Goal: Transaction & Acquisition: Subscribe to service/newsletter

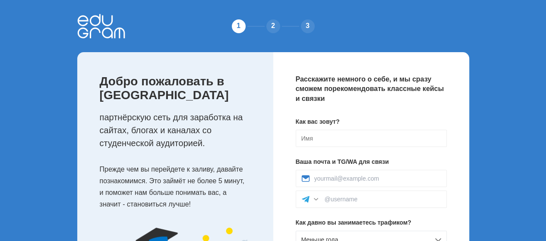
scroll to position [43, 0]
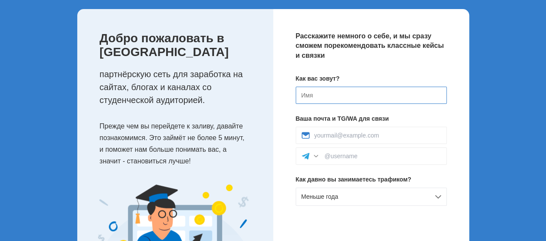
click at [324, 98] on input at bounding box center [371, 95] width 151 height 17
click at [325, 97] on input at bounding box center [371, 95] width 151 height 17
click at [322, 95] on input at bounding box center [371, 95] width 151 height 17
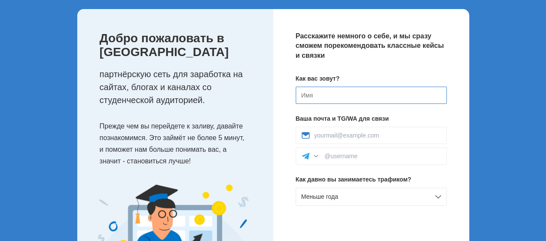
click at [322, 95] on input at bounding box center [371, 95] width 151 height 17
type input "[PERSON_NAME]"
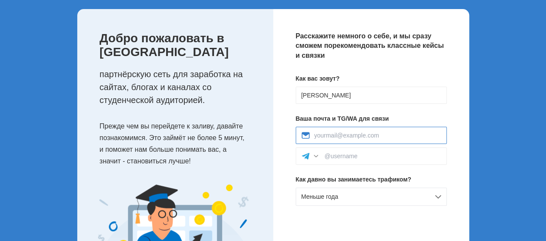
click at [351, 135] on input at bounding box center [377, 135] width 127 height 7
type input "[EMAIL_ADDRESS][DOMAIN_NAME]"
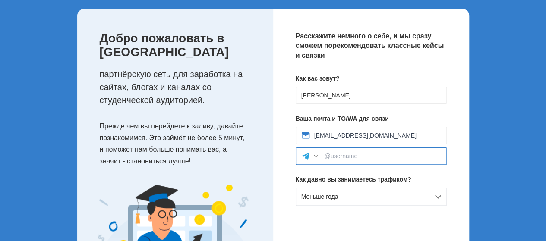
click at [349, 155] on input at bounding box center [383, 156] width 117 height 7
type input "@dneprliga"
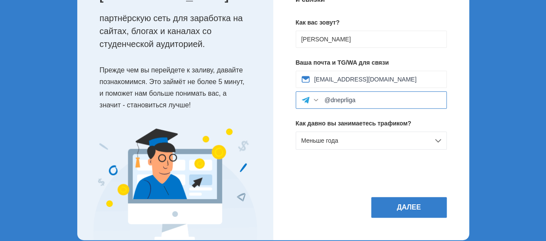
scroll to position [112, 0]
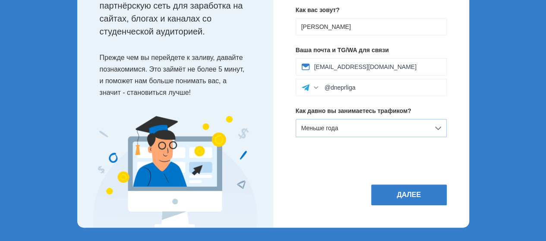
click at [370, 128] on div "Меньше года" at bounding box center [371, 128] width 151 height 18
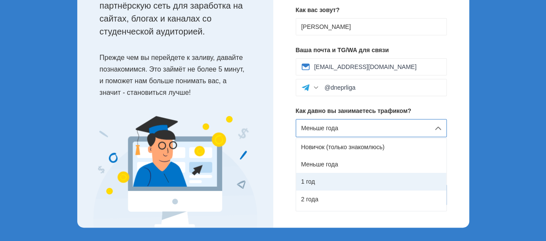
click at [318, 183] on div "1 год" at bounding box center [371, 181] width 150 height 17
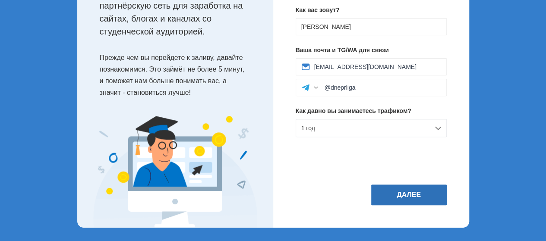
click at [402, 192] on button "Далее" at bounding box center [409, 195] width 76 height 21
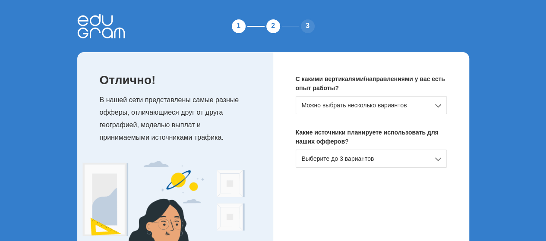
click at [423, 106] on div "Можно выбрать несколько вариантов" at bounding box center [371, 105] width 151 height 18
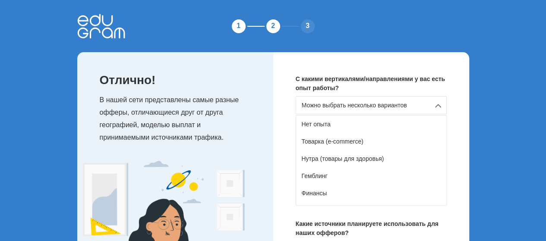
drag, startPoint x: 423, startPoint y: 106, endPoint x: 460, endPoint y: 70, distance: 51.6
click at [460, 70] on div "С какими вертикалями/направлениями у вас есть опыт работы? Можно выбрать нескол…" at bounding box center [371, 184] width 196 height 265
click at [462, 130] on div "С какими вертикалями/направлениями у вас есть опыт работы? Можно выбрать нескол…" at bounding box center [371, 184] width 196 height 265
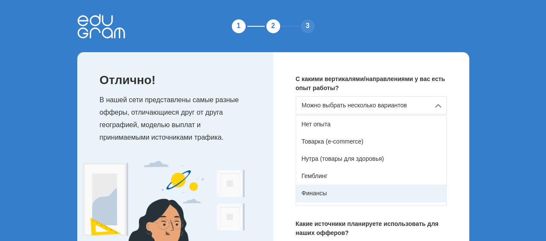
click at [321, 195] on div "Финансы" at bounding box center [371, 193] width 150 height 17
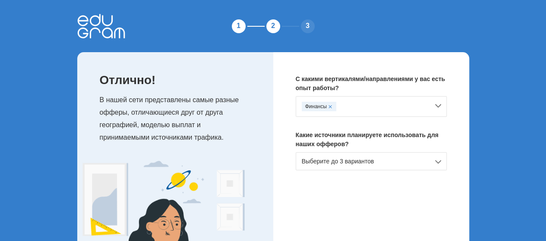
click at [392, 163] on div "Выберите до 3 вариантов" at bounding box center [371, 161] width 151 height 18
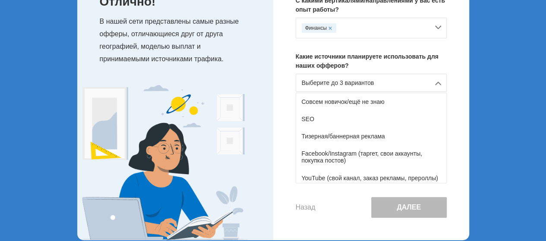
scroll to position [86, 0]
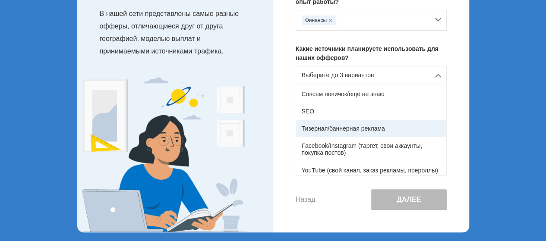
click at [344, 127] on div "Тизерная/баннерная реклама" at bounding box center [371, 128] width 150 height 17
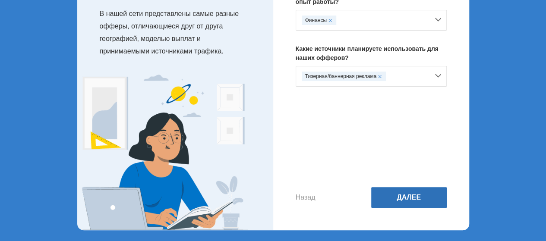
click at [411, 195] on button "Далее" at bounding box center [409, 197] width 76 height 21
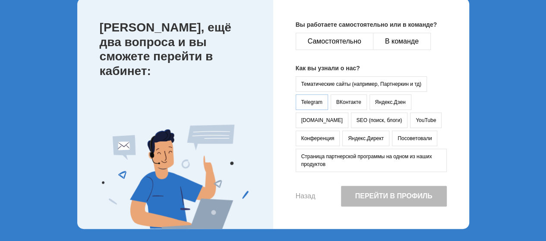
click at [310, 101] on button "Telegram" at bounding box center [312, 103] width 32 height 16
click at [350, 100] on button "ВКонтакте" at bounding box center [349, 103] width 36 height 16
click at [382, 100] on button "Яндекс.Дзен" at bounding box center [391, 103] width 42 height 16
click at [410, 117] on button "YouTube" at bounding box center [426, 121] width 32 height 16
click at [351, 118] on button "SEO (поиск, блоги)" at bounding box center [379, 121] width 57 height 16
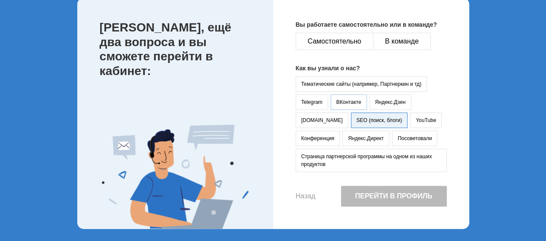
click at [348, 99] on button "ВКонтакте" at bounding box center [349, 103] width 36 height 16
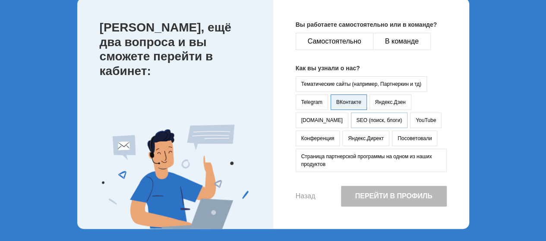
click at [351, 118] on button "SEO (поиск, блоги)" at bounding box center [379, 121] width 57 height 16
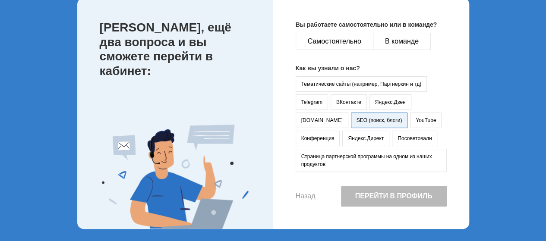
click at [374, 196] on button "Перейти в профиль" at bounding box center [394, 196] width 106 height 21
click at [402, 41] on button "В команде" at bounding box center [402, 41] width 58 height 17
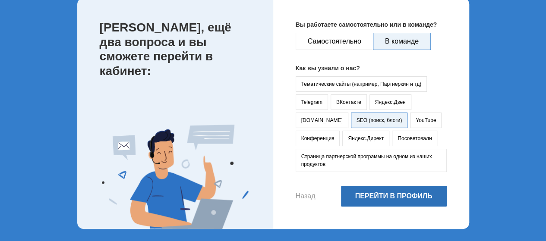
click at [391, 195] on button "Перейти в профиль" at bounding box center [394, 196] width 106 height 21
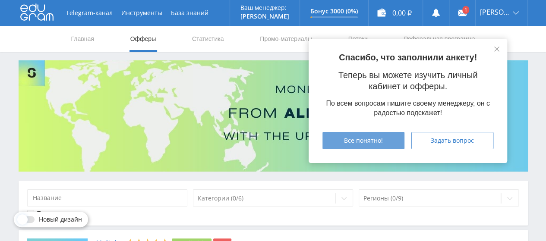
click at [360, 141] on span "Все понятно!" at bounding box center [363, 140] width 39 height 7
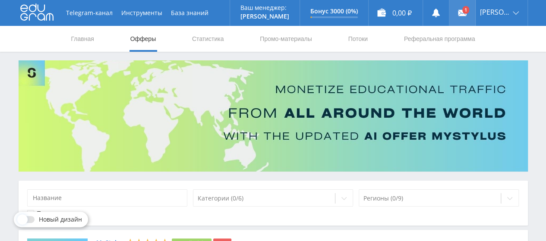
click at [465, 9] on link at bounding box center [462, 13] width 26 height 26
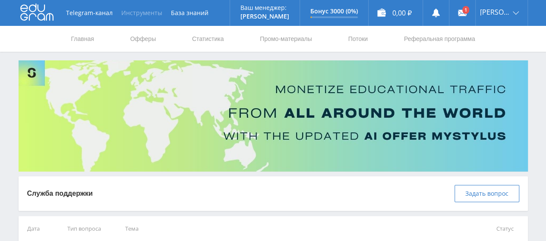
click at [137, 13] on button "Инструменты" at bounding box center [142, 13] width 50 height 26
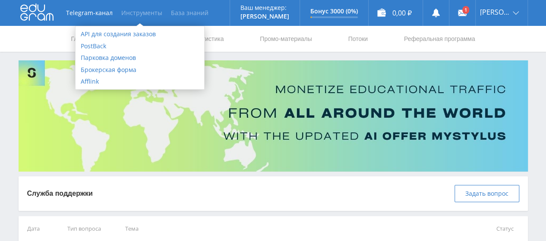
click at [198, 13] on link "База знаний" at bounding box center [190, 13] width 46 height 26
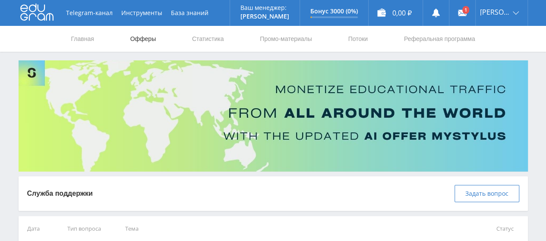
click at [142, 37] on link "Офферы" at bounding box center [144, 39] width 28 height 26
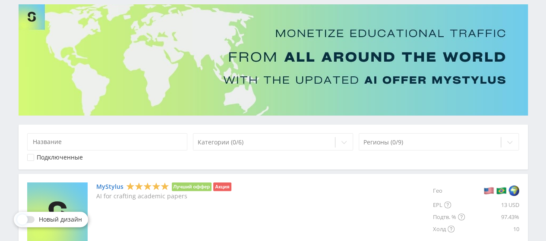
scroll to position [43, 0]
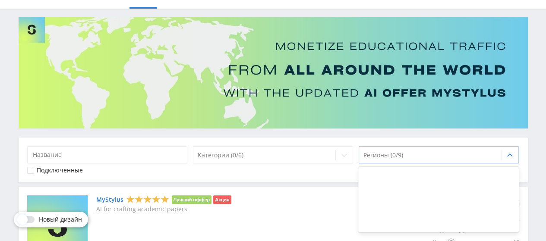
click at [408, 153] on div at bounding box center [430, 155] width 133 height 9
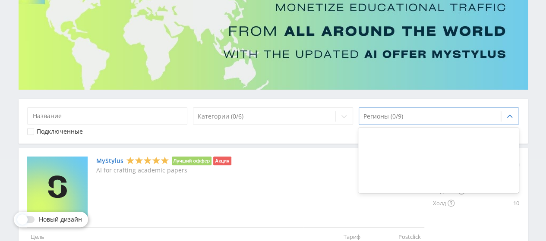
scroll to position [130, 0]
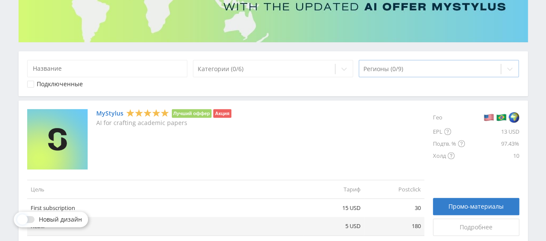
click at [412, 69] on div at bounding box center [430, 69] width 133 height 9
click at [420, 67] on div at bounding box center [430, 69] width 133 height 9
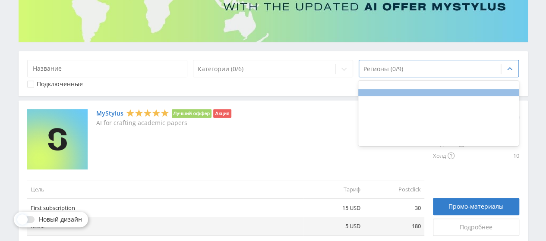
click at [411, 92] on div at bounding box center [438, 92] width 161 height 7
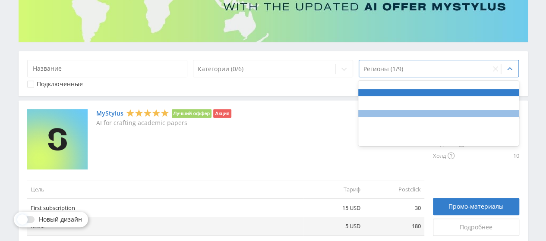
click at [399, 111] on div at bounding box center [438, 113] width 161 height 7
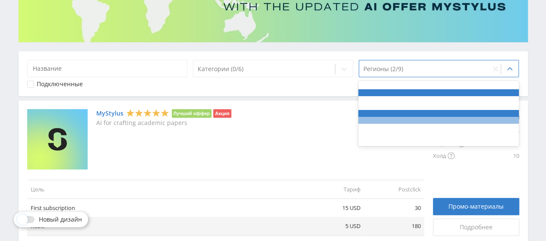
click at [399, 122] on div at bounding box center [438, 120] width 161 height 7
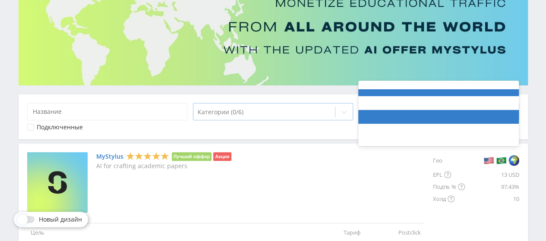
scroll to position [0, 0]
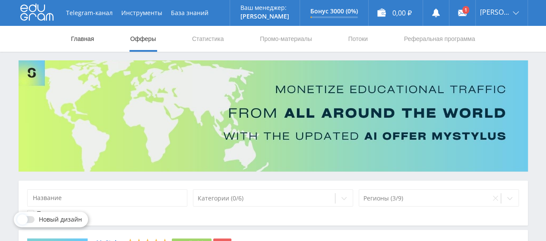
click at [78, 37] on link "Главная" at bounding box center [82, 39] width 25 height 26
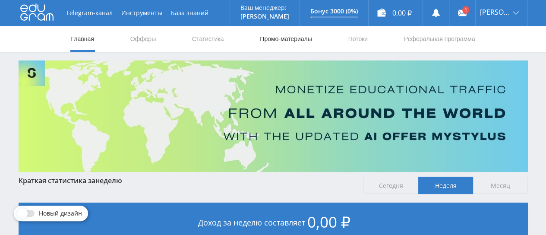
click at [304, 37] on link "Промо-материалы" at bounding box center [286, 39] width 54 height 26
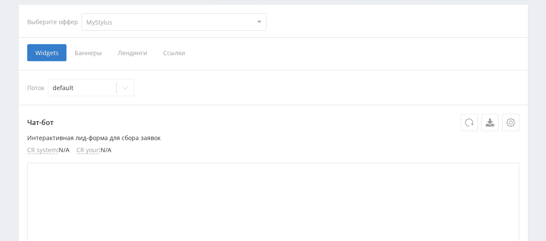
scroll to position [173, 0]
click at [89, 50] on span "Баннеры" at bounding box center [87, 51] width 43 height 17
click at [0, 0] on input "Баннеры" at bounding box center [0, 0] width 0 height 0
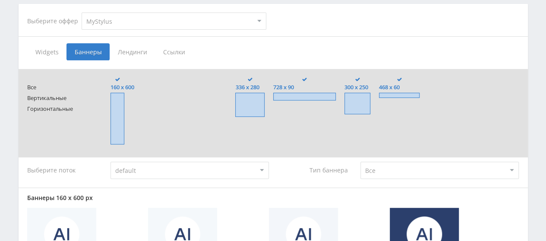
click at [133, 50] on span "Лендинги" at bounding box center [132, 51] width 45 height 17
click at [0, 0] on input "Лендинги" at bounding box center [0, 0] width 0 height 0
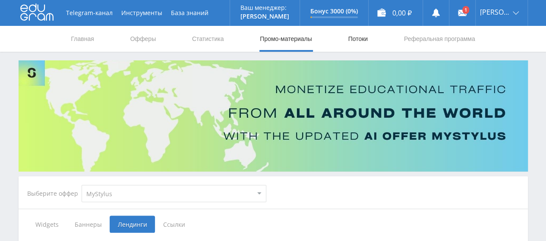
click at [358, 41] on link "Потоки" at bounding box center [358, 39] width 22 height 26
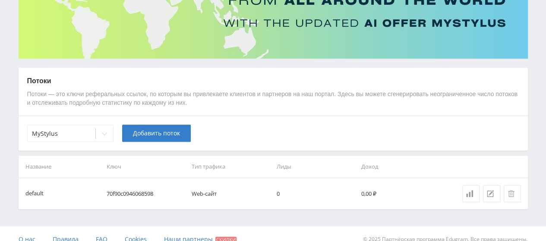
scroll to position [123, 0]
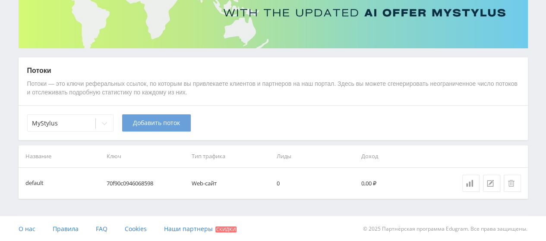
click at [159, 120] on span "Добавить поток" at bounding box center [156, 123] width 47 height 7
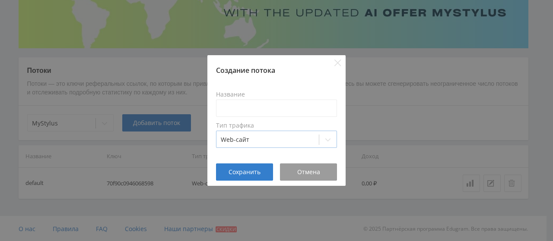
click at [266, 137] on div at bounding box center [268, 140] width 94 height 9
click at [336, 63] on icon "Close" at bounding box center [337, 63] width 7 height 7
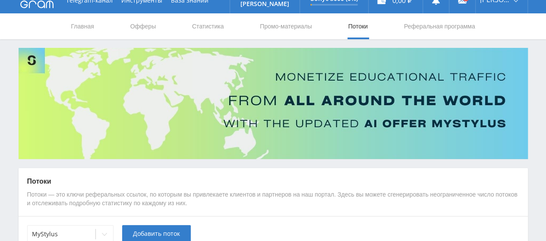
scroll to position [0, 0]
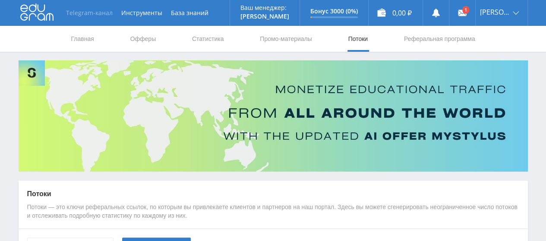
click at [86, 11] on link "Telegram-канал" at bounding box center [89, 13] width 55 height 26
click at [143, 39] on link "Офферы" at bounding box center [144, 39] width 28 height 26
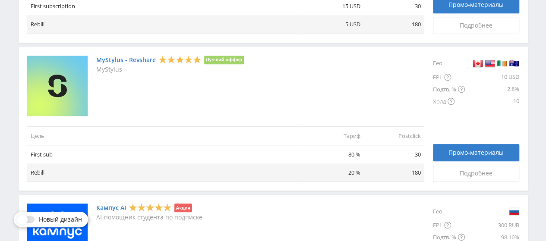
scroll to position [345, 0]
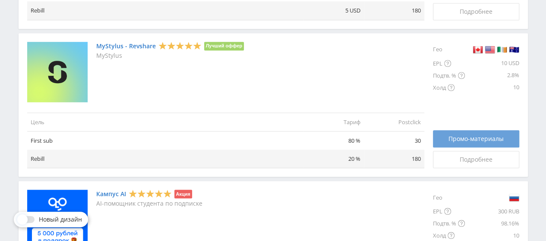
click at [471, 140] on span "Промо-материалы" at bounding box center [476, 139] width 55 height 7
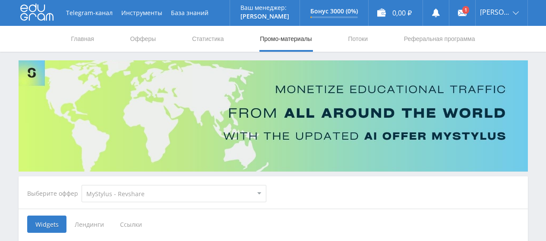
select select "341"
click at [221, 193] on select "MyStylus MyStylus - Revshare Кампус AI Studybay Автор24 Studybay [GEOGRAPHIC_DA…" at bounding box center [174, 193] width 185 height 17
click at [140, 41] on link "Офферы" at bounding box center [144, 39] width 28 height 26
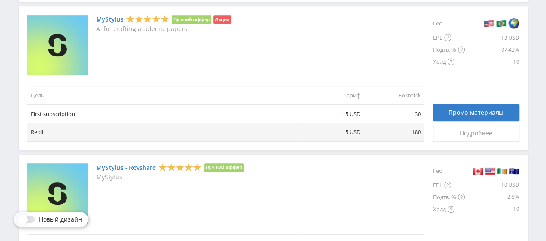
scroll to position [173, 0]
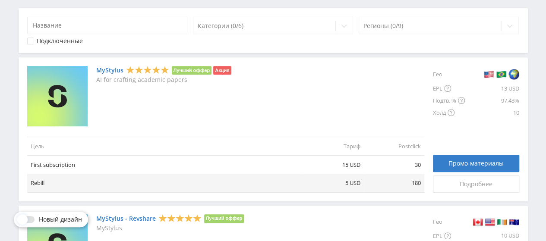
click at [111, 70] on link "MyStylus" at bounding box center [109, 70] width 27 height 7
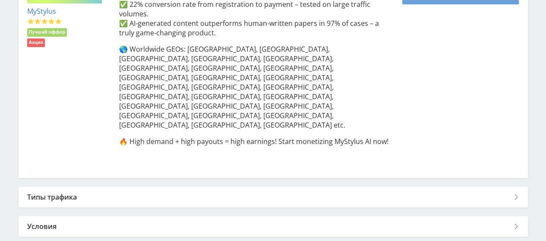
scroll to position [187, 0]
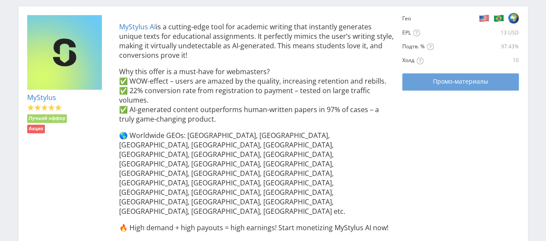
click at [452, 82] on span "Промо-материалы" at bounding box center [460, 81] width 55 height 7
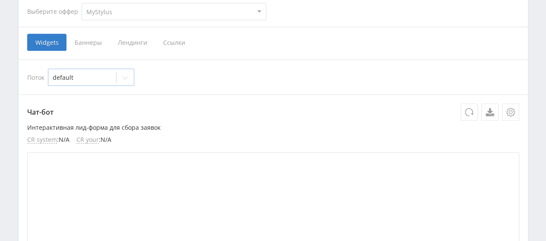
scroll to position [130, 0]
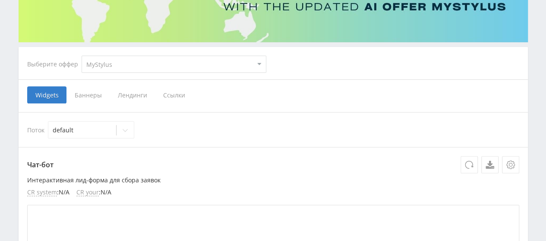
click at [130, 94] on span "Лендинги" at bounding box center [132, 94] width 45 height 17
click at [0, 0] on input "Лендинги" at bounding box center [0, 0] width 0 height 0
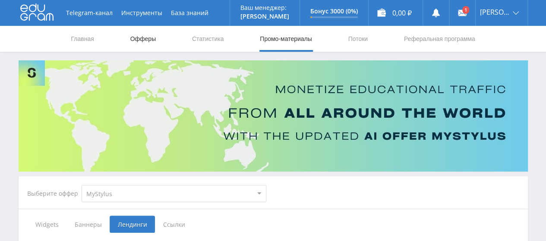
click at [144, 37] on link "Офферы" at bounding box center [144, 39] width 28 height 26
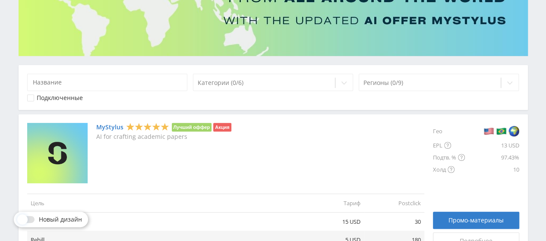
scroll to position [130, 0]
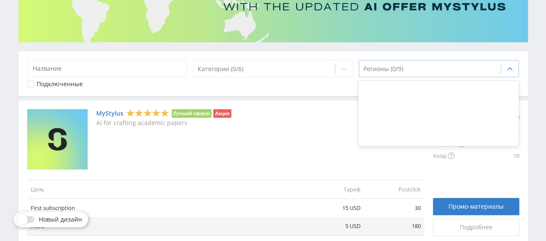
click at [407, 65] on div at bounding box center [430, 69] width 133 height 9
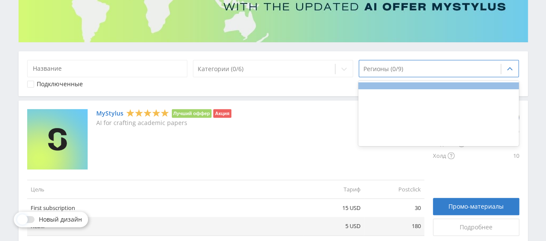
click at [395, 88] on div at bounding box center [438, 85] width 161 height 7
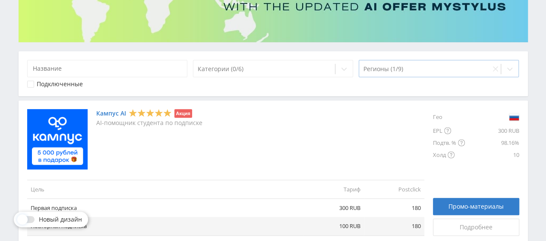
click at [392, 66] on div at bounding box center [425, 69] width 123 height 9
type input "[GEOGRAPHIC_DATA]"
click at [449, 93] on div "No options" at bounding box center [438, 89] width 161 height 15
drag, startPoint x: 397, startPoint y: 67, endPoint x: 360, endPoint y: 69, distance: 36.7
click at [360, 69] on div "Регионы (1/9)" at bounding box center [425, 69] width 132 height 12
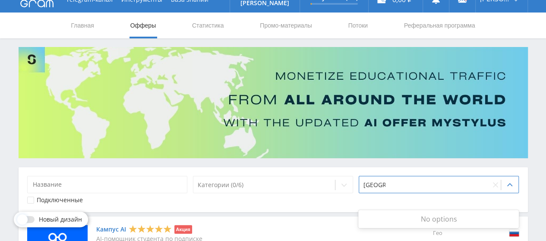
scroll to position [0, 0]
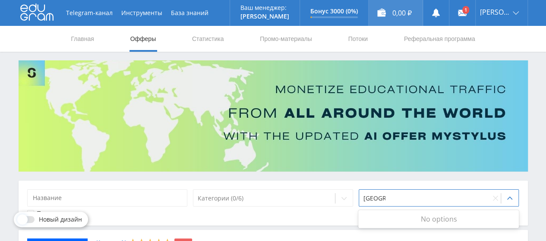
type input "[GEOGRAPHIC_DATA]"
